Goal: Task Accomplishment & Management: Complete application form

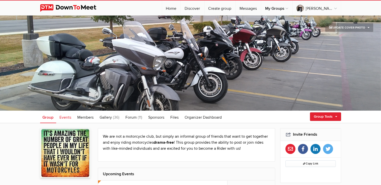
click at [62, 116] on span "Events" at bounding box center [66, 117] width 12 height 5
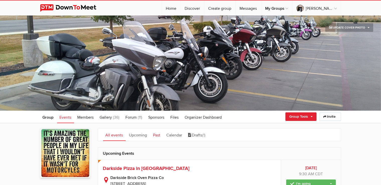
click at [153, 134] on link "Past" at bounding box center [157, 135] width 12 height 13
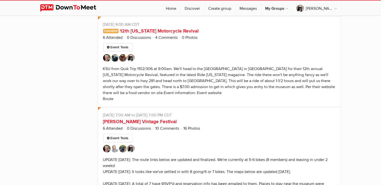
scroll to position [1615, 0]
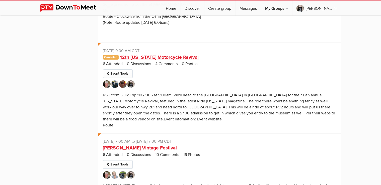
click at [173, 54] on link "12th [US_STATE] Motorcycle Revival" at bounding box center [159, 57] width 79 height 6
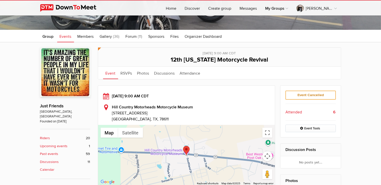
scroll to position [79, 0]
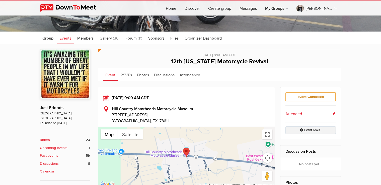
click at [319, 132] on link "Event Tools" at bounding box center [310, 131] width 50 height 8
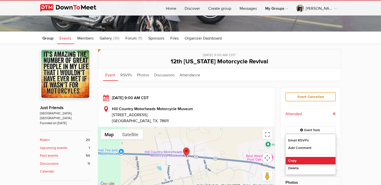
click at [299, 158] on link "Copy" at bounding box center [311, 161] width 50 height 8
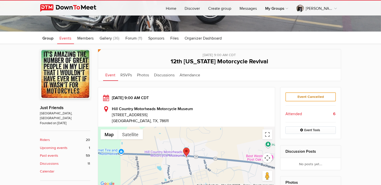
select select "[GEOGRAPHIC_DATA]"
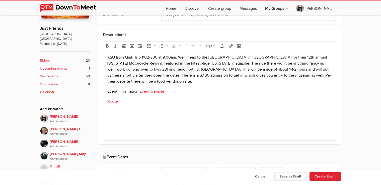
scroll to position [106, 0]
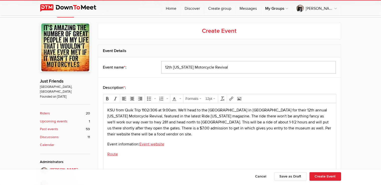
click at [169, 67] on input "12th [US_STATE] Motorcycle Revival" at bounding box center [248, 67] width 175 height 13
type input "13th [US_STATE] Motorcycle Revival"
drag, startPoint x: 107, startPoint y: 109, endPoint x: 178, endPoint y: 111, distance: 70.5
click at [178, 111] on p "KSU from Quik Trip 1102/306 at 9:00am. We'll head to the [GEOGRAPHIC_DATA] in […" at bounding box center [219, 122] width 225 height 30
copy p "KSU from Quik Trip 1102/306 at 9:00am."
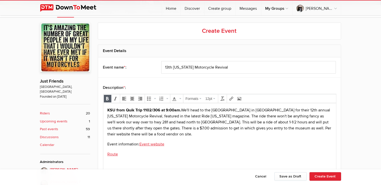
click at [182, 111] on p "KSU from Quik Trip 1102/306 at 9:00am. We'll head to the [GEOGRAPHIC_DATA] in […" at bounding box center [219, 122] width 225 height 30
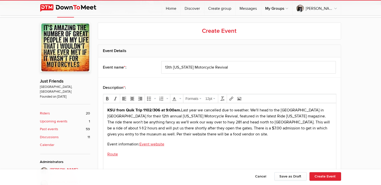
click at [157, 117] on p "KSU from Quik Trip 1102/306 at 9:00am. Last year we cancelled due to weather. W…" at bounding box center [219, 122] width 225 height 30
click at [295, 116] on p "KSU from Quik Trip 1102/306 at 9:00am. Last year we cancelled due to weather. W…" at bounding box center [219, 122] width 225 height 30
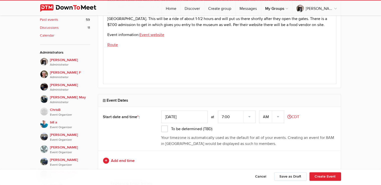
scroll to position [238, 0]
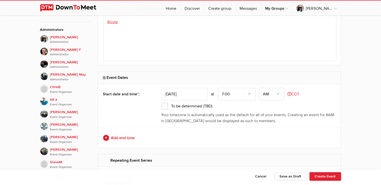
click at [202, 96] on input "[DATE]" at bounding box center [184, 94] width 46 height 13
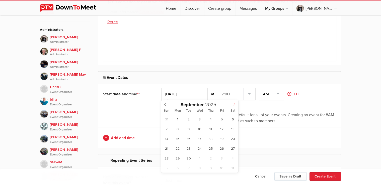
click at [235, 105] on icon at bounding box center [234, 105] width 4 height 4
type input "[DATE]"
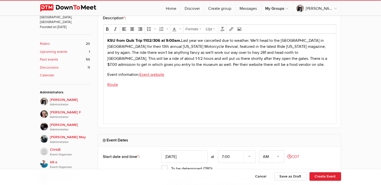
scroll to position [185, 0]
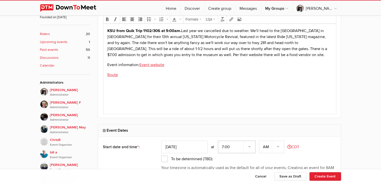
click at [218, 141] on select "7:00 7:15 7:30 7:45 8:00 8:15 8:30 8:45 9:00 9:15 9:30 9:45 10:00 10:15 10:30 1…" at bounding box center [237, 147] width 38 height 13
select select "9:00:00"
click option "9:00" at bounding box center [0, 0] width 0 height 0
drag, startPoint x: 145, startPoint y: 54, endPoint x: 175, endPoint y: 57, distance: 30.0
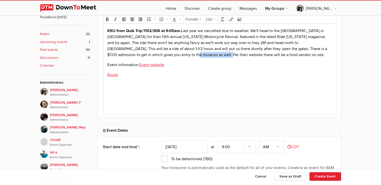
click at [175, 57] on p "KSU from Quik Trip 1102/306 at 9:00am. Last year we cancelled due to weather. W…" at bounding box center [219, 43] width 225 height 30
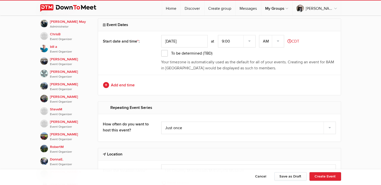
scroll to position [159, 0]
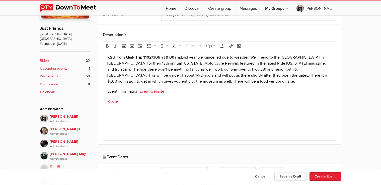
click at [286, 181] on div "Cancel Save as Draft Create Event" at bounding box center [190, 178] width 301 height 10
click at [288, 177] on button "Save as Draft" at bounding box center [290, 177] width 32 height 9
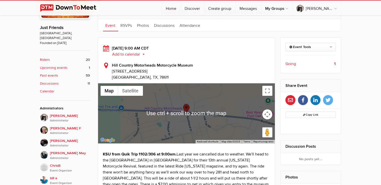
scroll to position [212, 0]
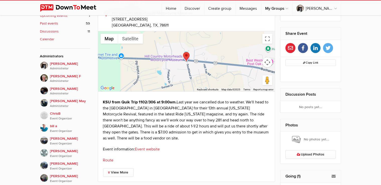
click at [107, 160] on link "Route" at bounding box center [108, 160] width 11 height 5
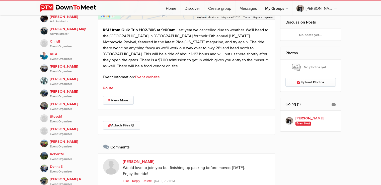
scroll to position [265, 0]
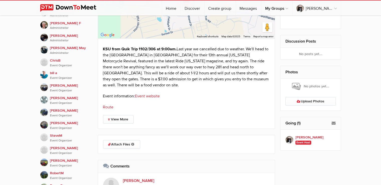
click at [141, 94] on link "Event website" at bounding box center [147, 96] width 25 height 5
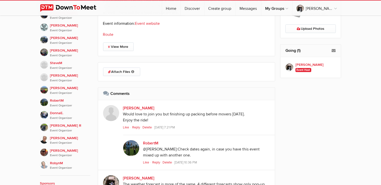
scroll to position [344, 0]
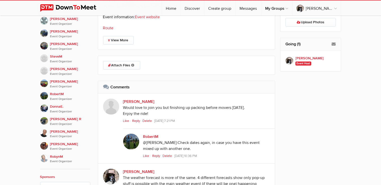
click at [147, 120] on link "Delete" at bounding box center [148, 121] width 11 height 4
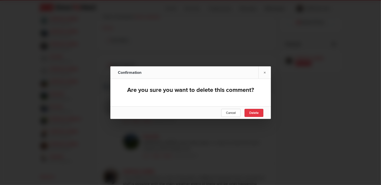
click at [257, 113] on span "Delete" at bounding box center [253, 113] width 9 height 4
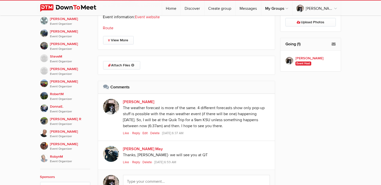
click at [158, 133] on link "Delete" at bounding box center [155, 133] width 11 height 4
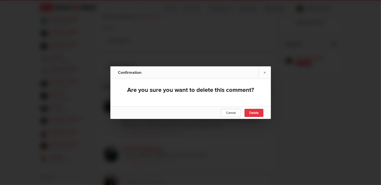
click at [249, 111] on span "Delete" at bounding box center [253, 113] width 9 height 4
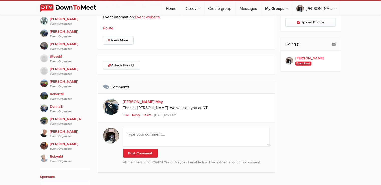
click at [151, 113] on link "Delete" at bounding box center [148, 115] width 11 height 4
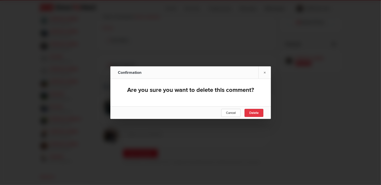
click at [248, 112] on link "Delete" at bounding box center [254, 113] width 19 height 8
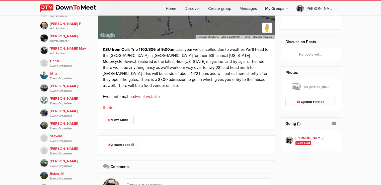
scroll to position [318, 0]
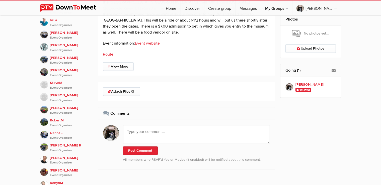
click at [106, 52] on link "Route" at bounding box center [108, 54] width 11 height 5
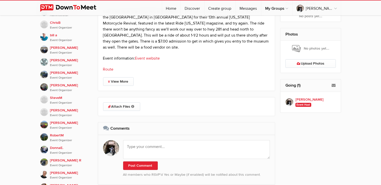
scroll to position [291, 0]
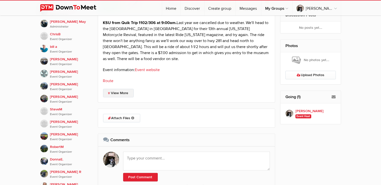
click at [122, 90] on link "View More" at bounding box center [118, 93] width 31 height 9
click at [124, 96] on link "View Less" at bounding box center [118, 93] width 30 height 9
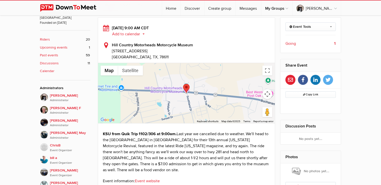
scroll to position [132, 0]
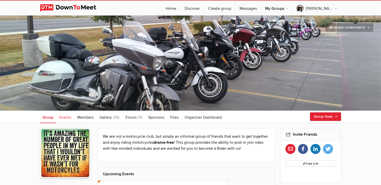
click at [64, 117] on span "Events" at bounding box center [66, 117] width 12 height 5
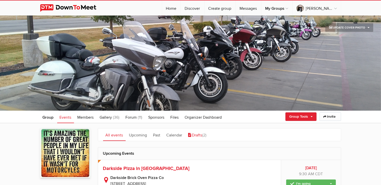
click at [201, 136] on link "Drafts (2)" at bounding box center [197, 135] width 23 height 13
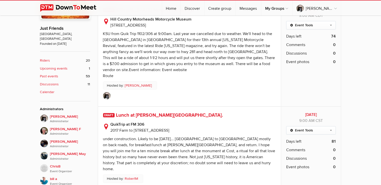
scroll to position [132, 0]
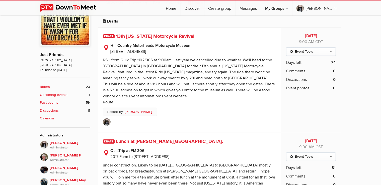
click at [175, 36] on span "13th [US_STATE] Motorcycle Revival" at bounding box center [155, 36] width 79 height 6
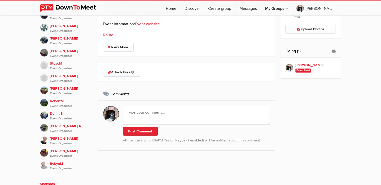
scroll to position [318, 0]
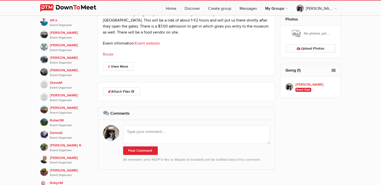
click at [111, 52] on link "Route" at bounding box center [108, 54] width 11 height 5
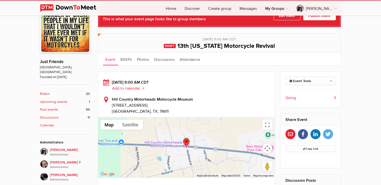
scroll to position [132, 0]
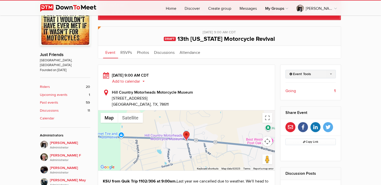
click at [295, 73] on link "Event Tools" at bounding box center [310, 74] width 50 height 9
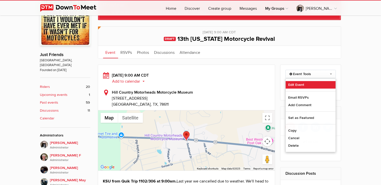
click at [298, 83] on link "Edit Event" at bounding box center [311, 85] width 50 height 8
select select "9:00:00"
select select "[GEOGRAPHIC_DATA]"
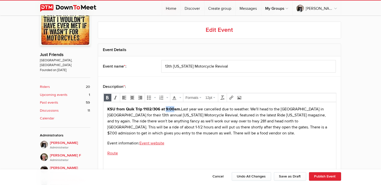
drag, startPoint x: 174, startPoint y: 109, endPoint x: 167, endPoint y: 110, distance: 7.0
click at [167, 110] on strong "KSU from Quik Trip 1102/306 at 9:00am." at bounding box center [144, 109] width 74 height 5
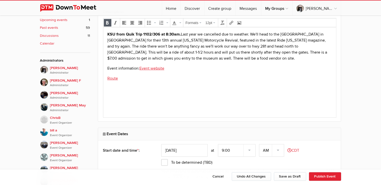
scroll to position [238, 0]
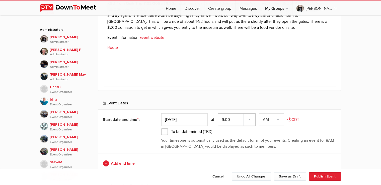
select select "8:30:00"
click option "8:30" at bounding box center [0, 0] width 0 height 0
click at [190, 151] on div "Start date and time * : Nov 1, 2025 at 7:00 7:15 7:30 7:45 8:00 8:15 8:30 8:45 …" at bounding box center [219, 132] width 243 height 44
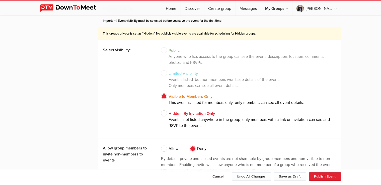
scroll to position [847, 0]
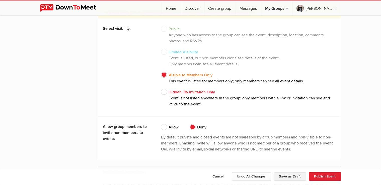
click at [292, 175] on button "Save as Draft" at bounding box center [290, 177] width 32 height 9
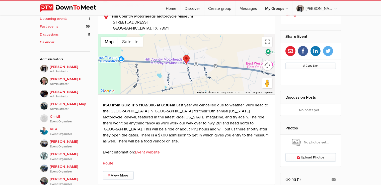
scroll to position [238, 0]
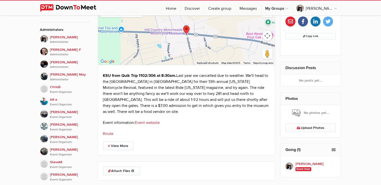
click at [231, 87] on p "KSU from Quik Trip 1102/306 at 8:30am. Last year we cancelled due to weather. W…" at bounding box center [186, 94] width 167 height 42
click at [228, 88] on p "KSU from Quik Trip 1102/306 at 8:30am. Last year we cancelled due to weather. W…" at bounding box center [186, 94] width 167 height 42
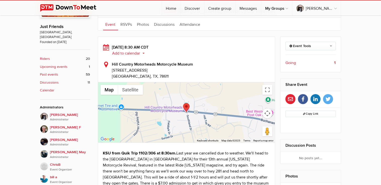
scroll to position [159, 0]
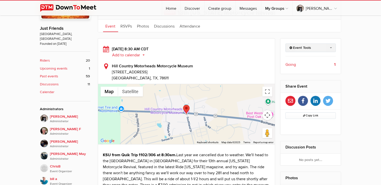
click at [315, 44] on link "Event Tools" at bounding box center [310, 48] width 50 height 9
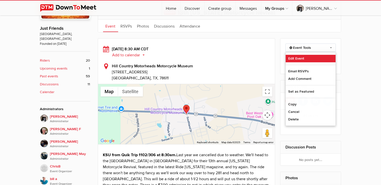
click at [302, 60] on link "Edit Event" at bounding box center [311, 59] width 50 height 8
select select "8:30:00"
select select "[GEOGRAPHIC_DATA]"
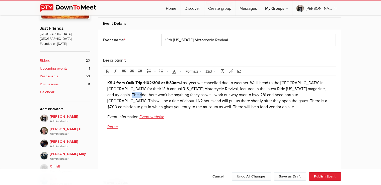
drag, startPoint x: 124, startPoint y: 95, endPoint x: 114, endPoint y: 95, distance: 10.0
click at [114, 95] on p "KSU from Quik Trip 1102/306 at 8:30am. Last year we cancelled due to weather. W…" at bounding box center [219, 95] width 225 height 30
click at [170, 97] on p "KSU from Quik Trip 1102/306 at 8:30am. Last year we cancelled due to weather. W…" at bounding box center [219, 95] width 225 height 30
drag, startPoint x: 139, startPoint y: 101, endPoint x: 135, endPoint y: 102, distance: 4.3
click at [135, 102] on p "KSU from Quik Trip 1102/306 at 8:30am. Last year we cancelled due to weather. W…" at bounding box center [219, 95] width 225 height 30
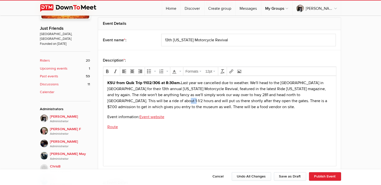
drag, startPoint x: 140, startPoint y: 100, endPoint x: 135, endPoint y: 102, distance: 4.9
click at [135, 102] on p "KSU from Quik Trip 1102/306 at 8:30am. Last year we cancelled due to weather. W…" at bounding box center [219, 95] width 225 height 30
click at [296, 176] on button "Save as Draft" at bounding box center [290, 177] width 32 height 9
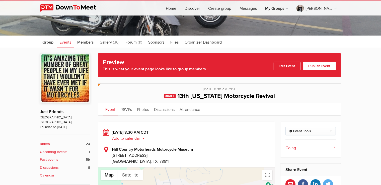
scroll to position [79, 0]
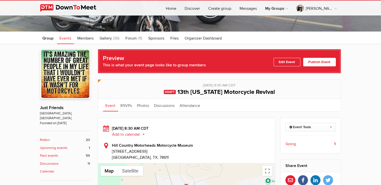
click at [322, 62] on link "Publish Event" at bounding box center [319, 62] width 33 height 9
